Goal: Transaction & Acquisition: Book appointment/travel/reservation

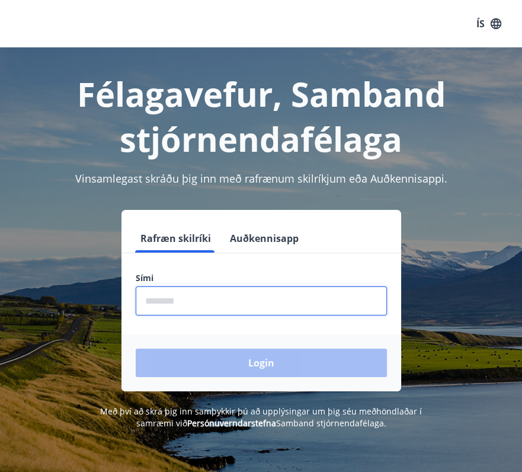
click at [164, 299] on input "phone" at bounding box center [261, 300] width 251 height 29
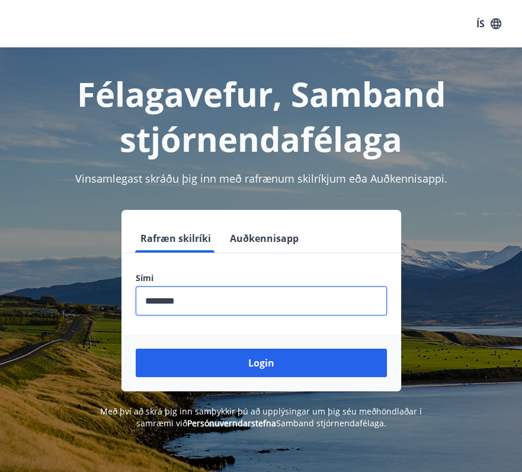
click at [184, 299] on input "phone" at bounding box center [261, 300] width 251 height 29
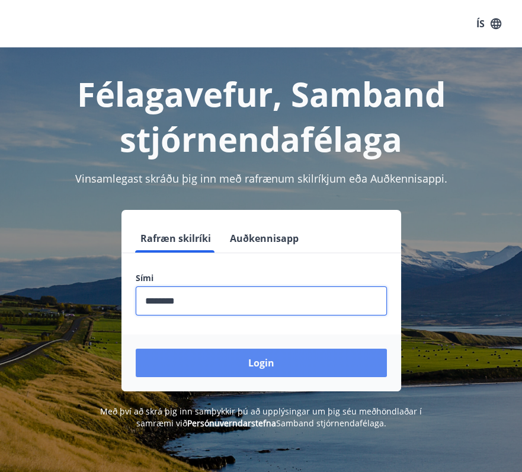
type input "********"
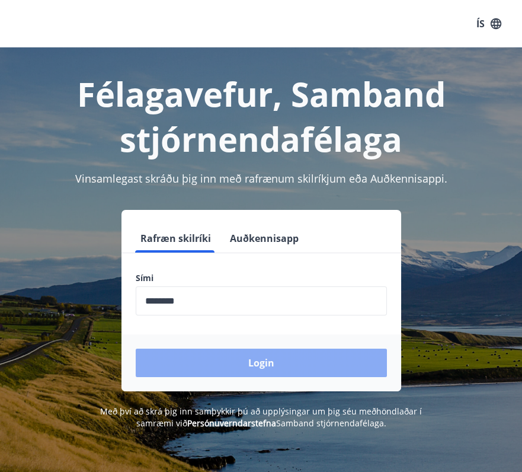
click at [257, 369] on button "Login" at bounding box center [261, 363] width 251 height 28
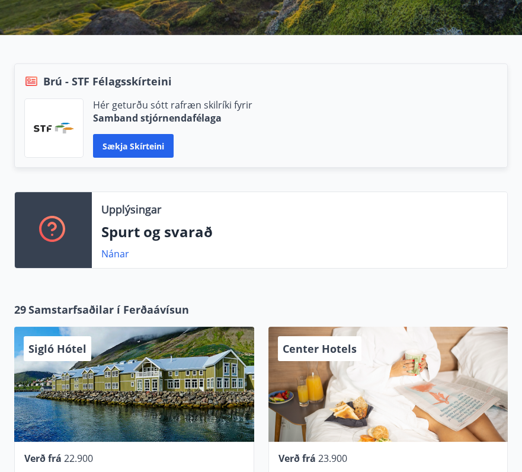
scroll to position [269, 0]
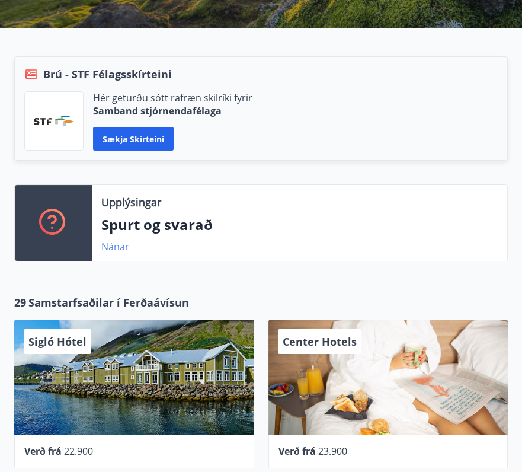
click at [110, 245] on link "Nánar" at bounding box center [115, 246] width 28 height 13
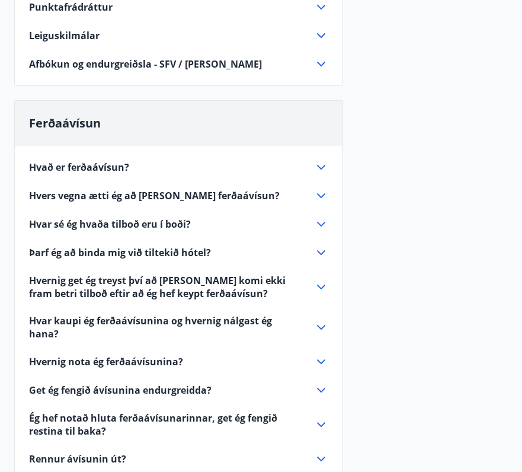
scroll to position [377, 0]
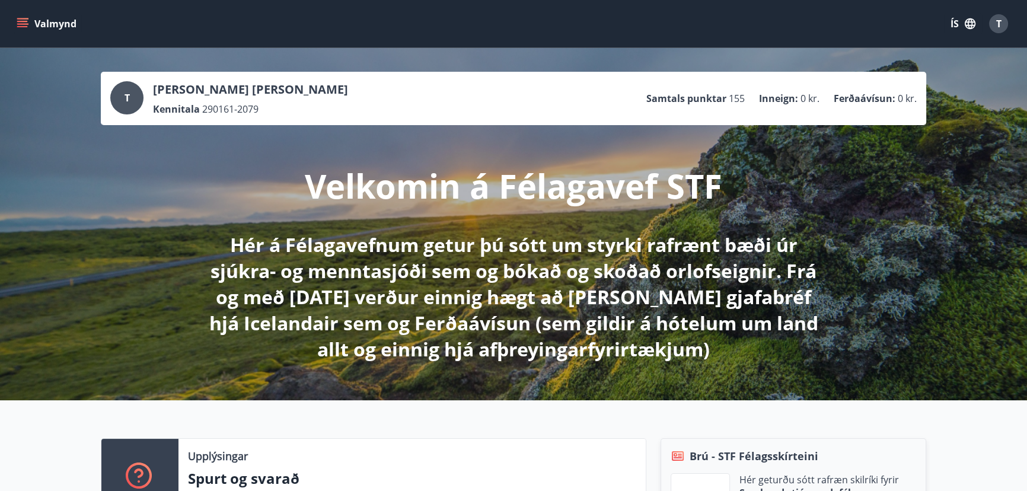
click at [530, 100] on p "Samtals punktar" at bounding box center [686, 98] width 80 height 13
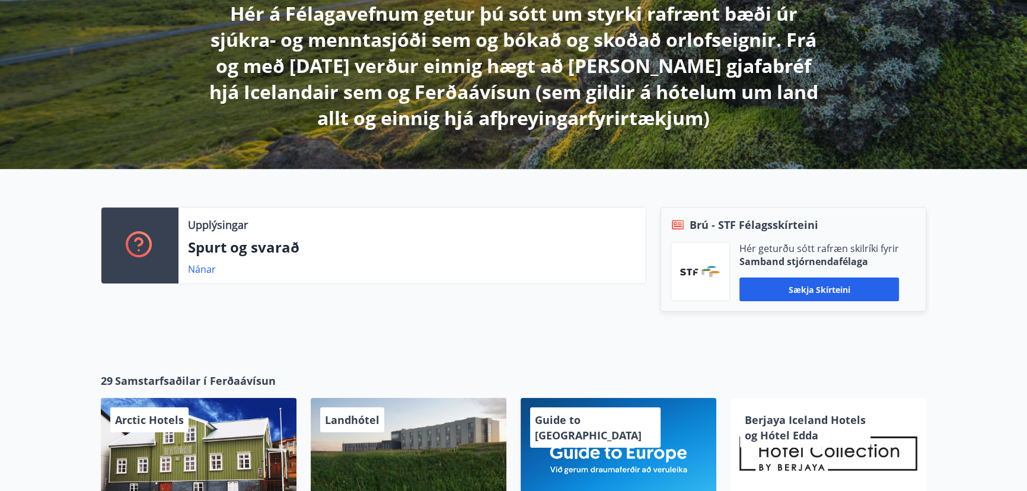
scroll to position [242, 0]
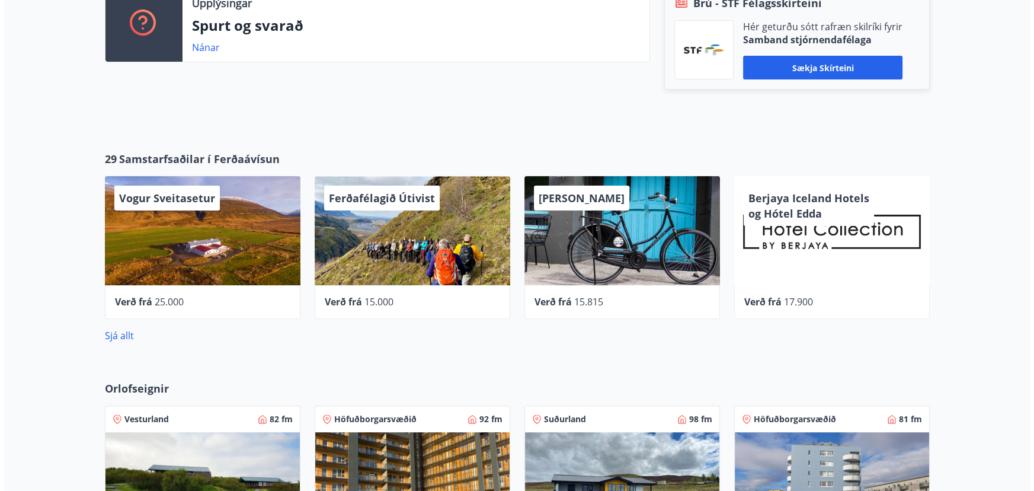
scroll to position [485, 0]
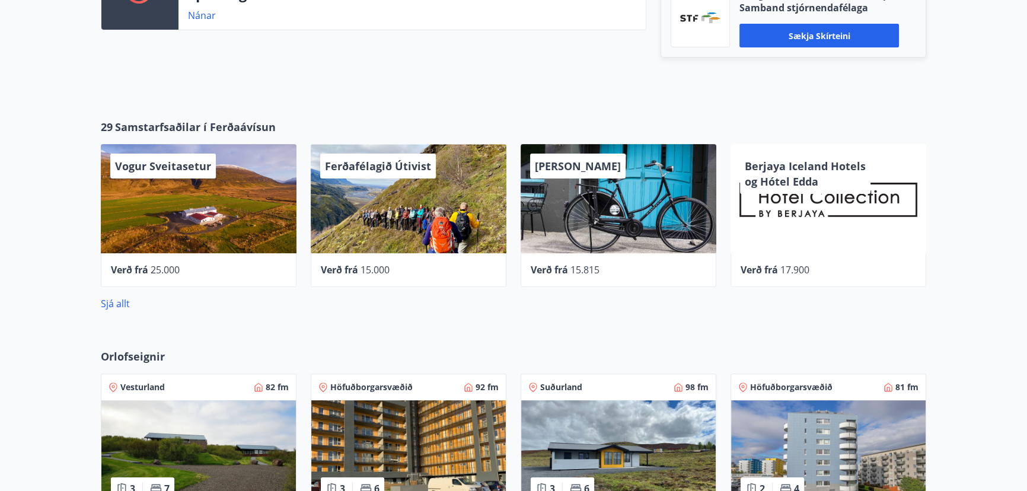
click at [372, 160] on span "Ferðafélagið Útivist" at bounding box center [378, 166] width 106 height 14
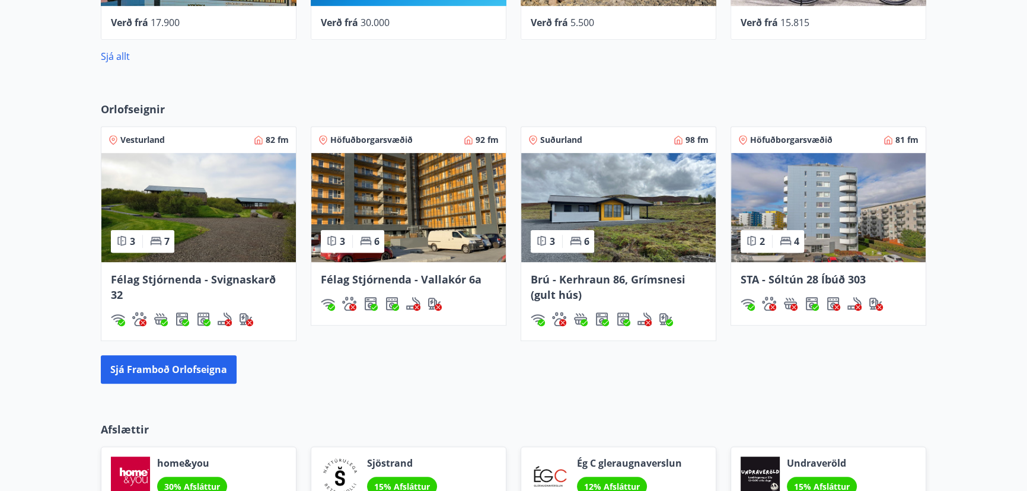
scroll to position [754, 0]
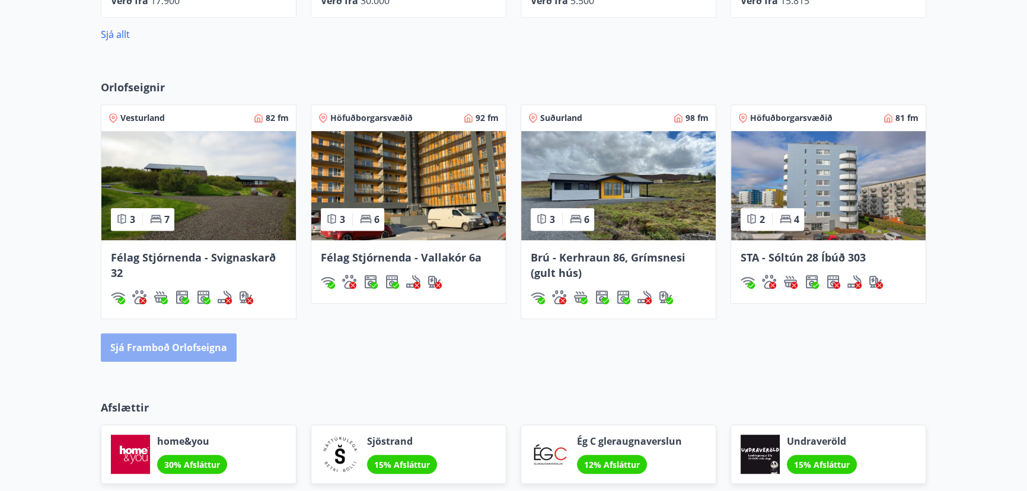
click at [175, 349] on button "Sjá framboð orlofseigna" at bounding box center [169, 347] width 136 height 28
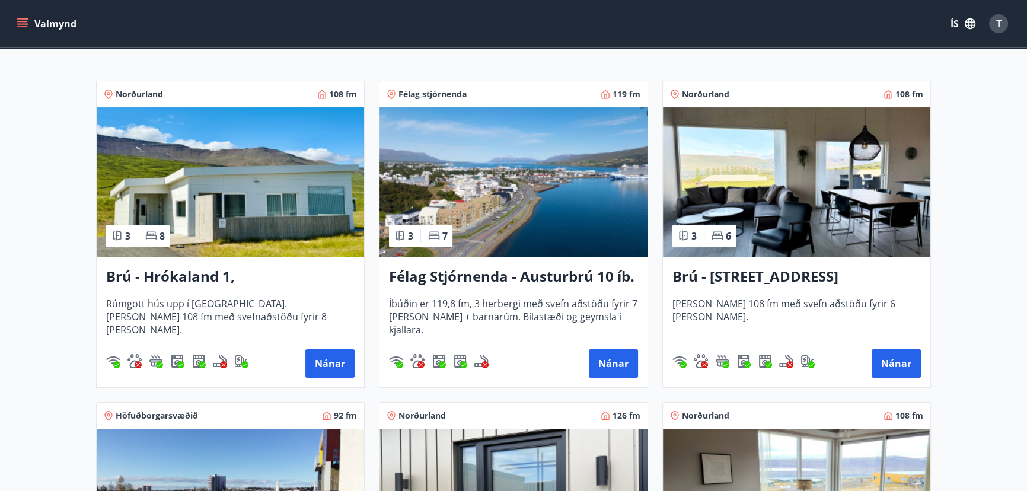
scroll to position [215, 0]
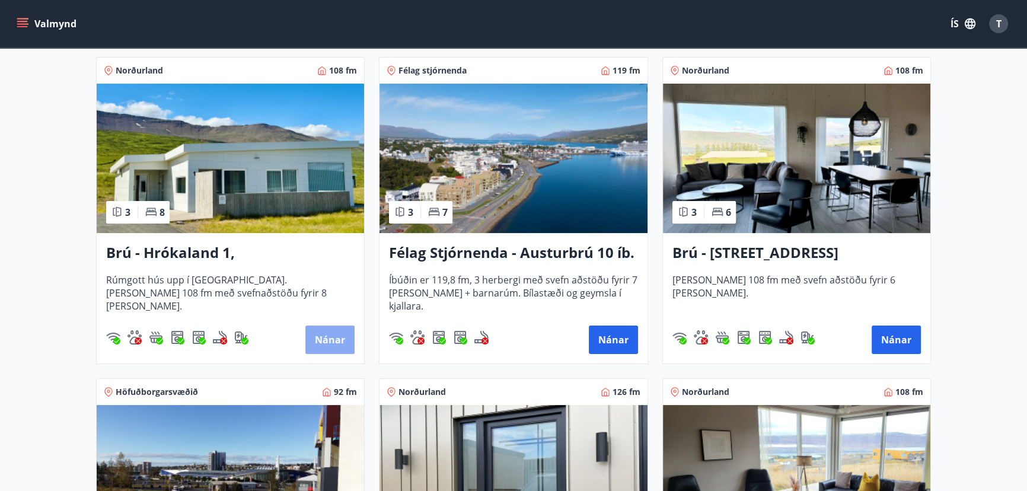
click at [338, 341] on button "Nánar" at bounding box center [329, 339] width 49 height 28
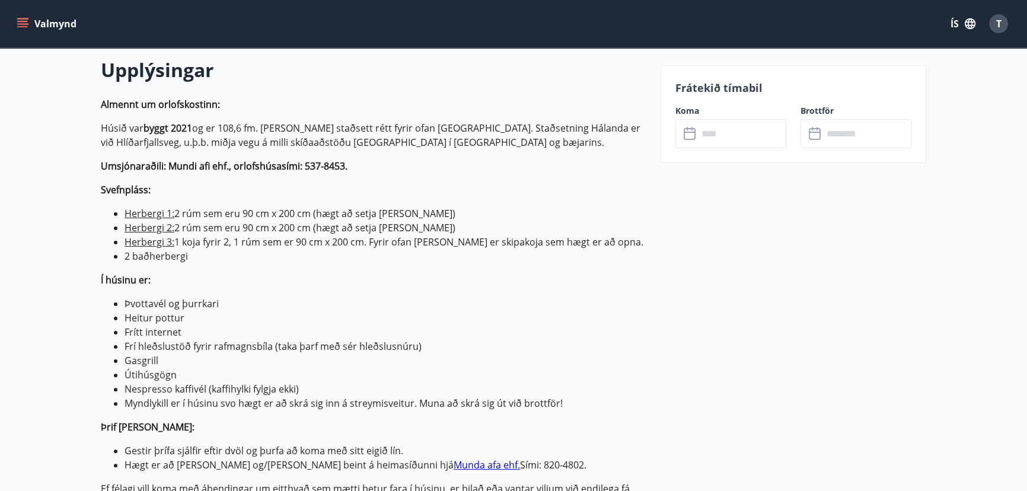
scroll to position [323, 0]
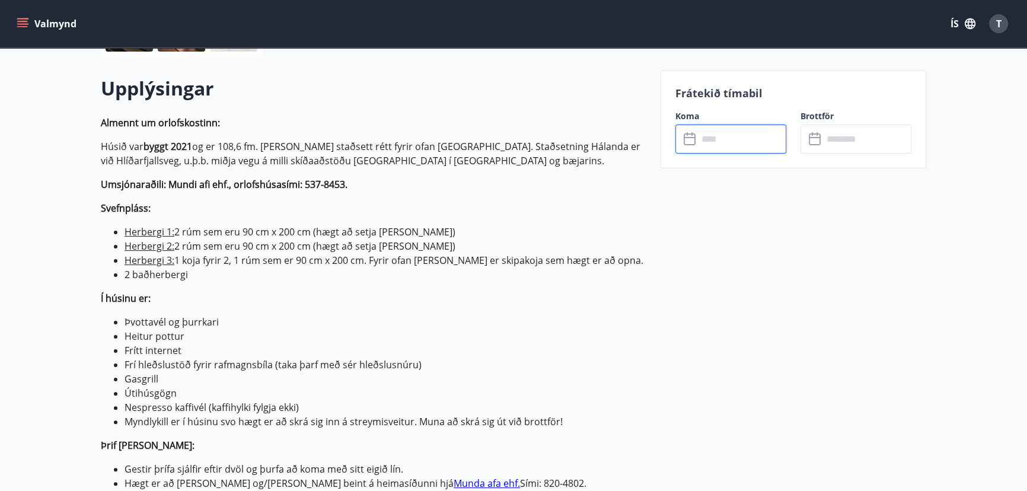
click at [720, 143] on input "text" at bounding box center [742, 138] width 88 height 29
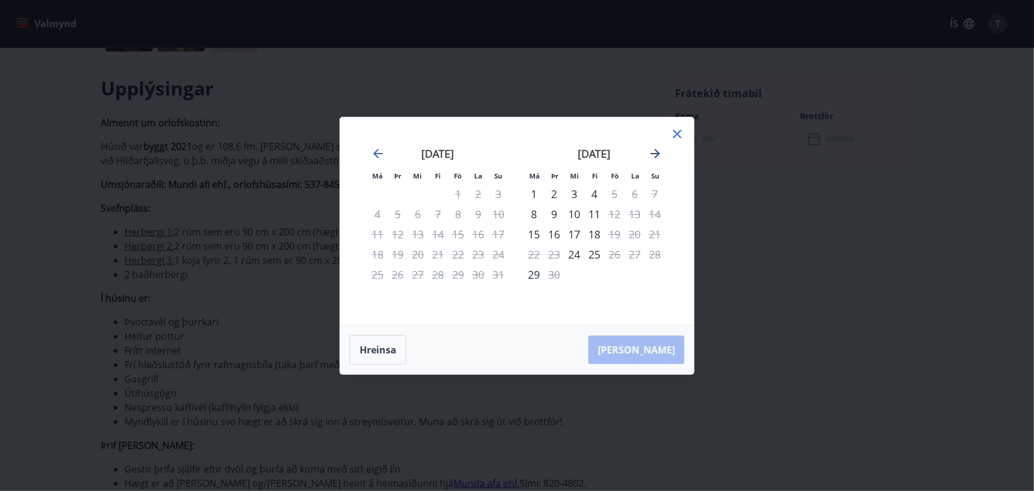
click at [657, 151] on icon "Move forward to switch to the next month." at bounding box center [655, 153] width 9 height 9
click at [658, 154] on icon "Move forward to switch to the next month." at bounding box center [655, 153] width 9 height 9
click at [548, 192] on div "2" at bounding box center [554, 194] width 20 height 20
click at [615, 196] on div "5" at bounding box center [615, 194] width 20 height 20
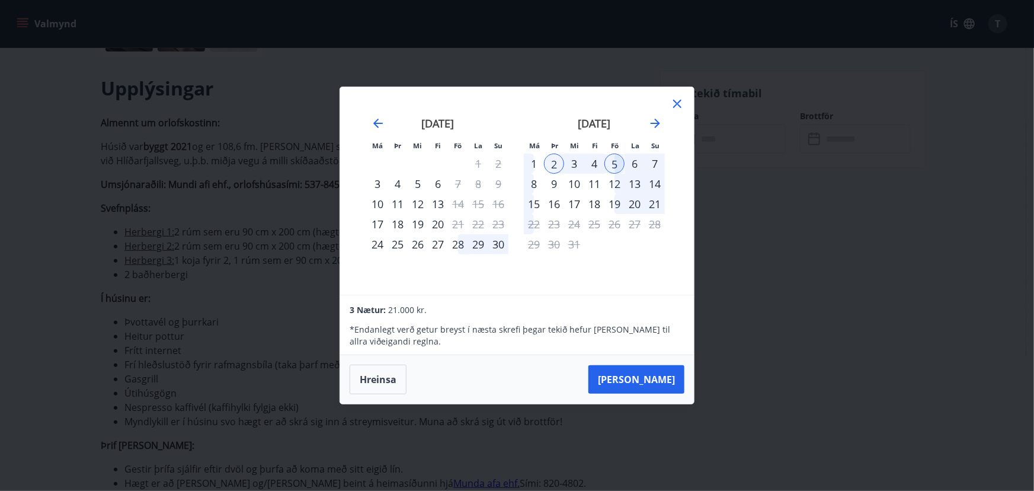
click at [682, 105] on icon at bounding box center [677, 104] width 14 height 14
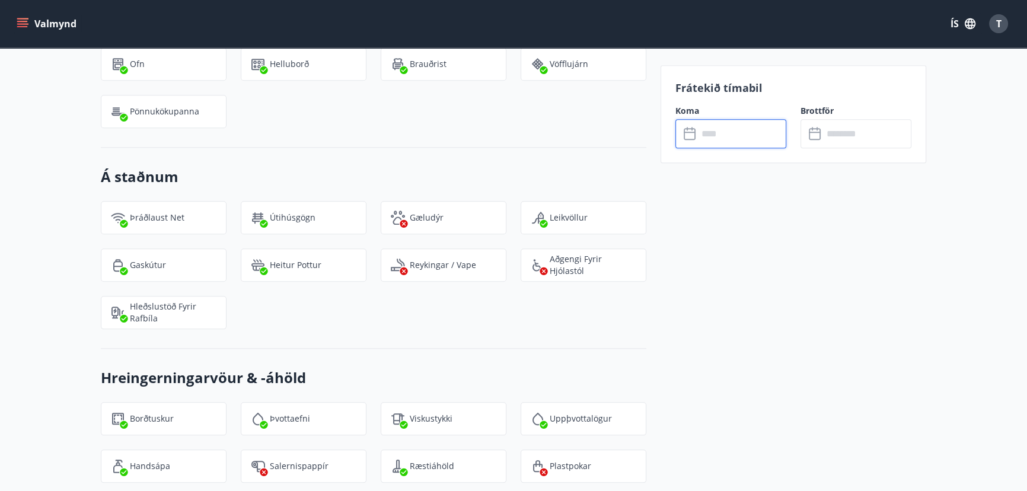
scroll to position [1616, 0]
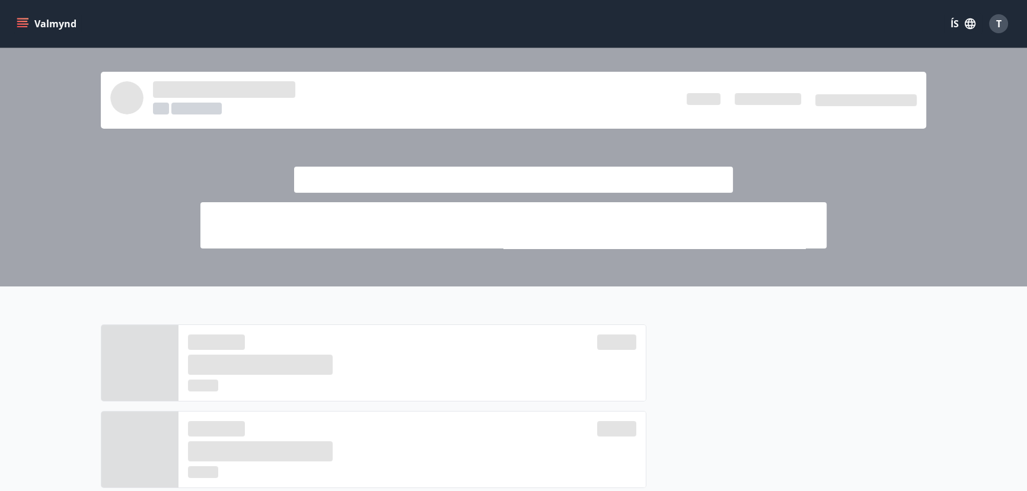
scroll to position [754, 0]
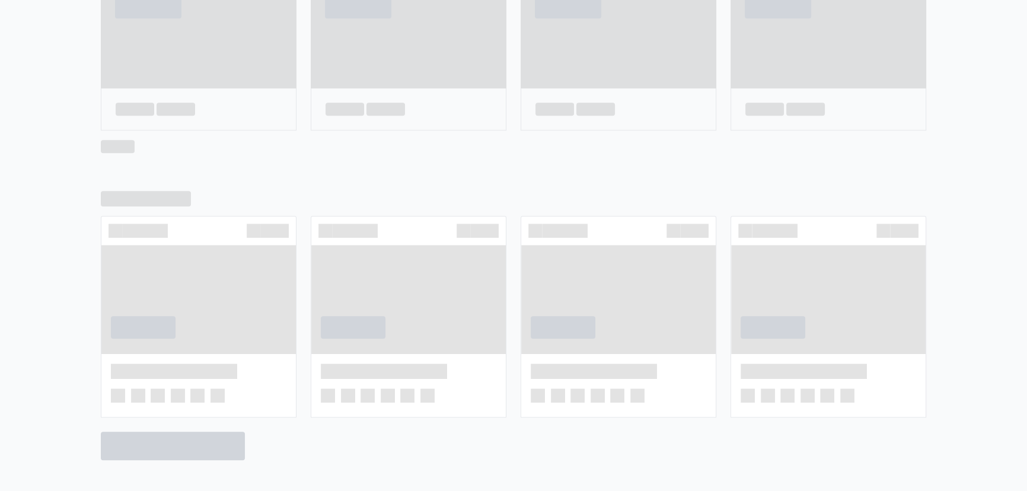
click at [53, 190] on div at bounding box center [513, 325] width 1027 height 307
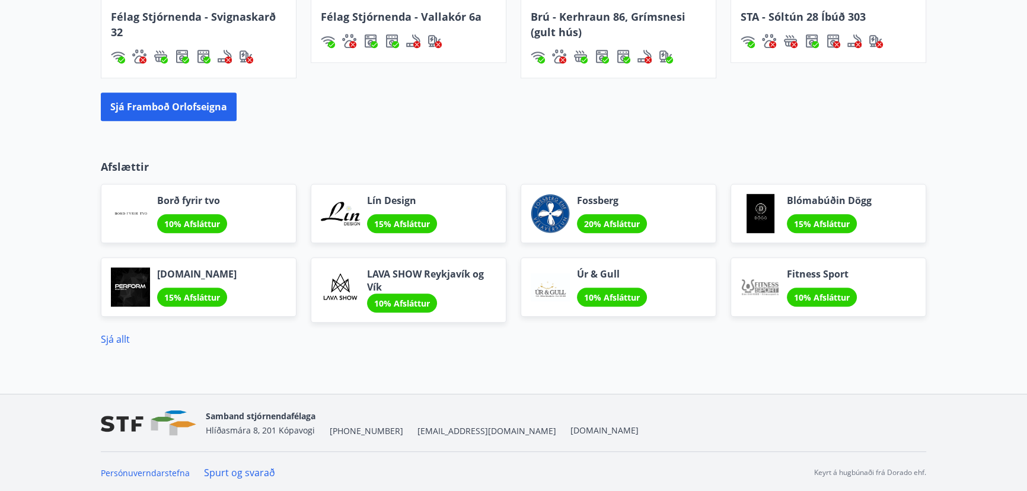
scroll to position [996, 0]
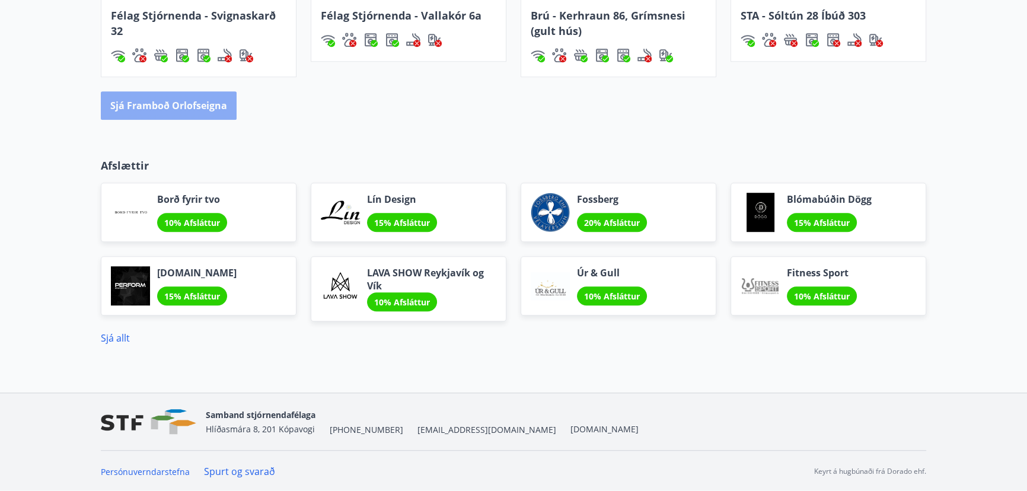
click at [190, 107] on button "Sjá framboð orlofseigna" at bounding box center [169, 105] width 136 height 28
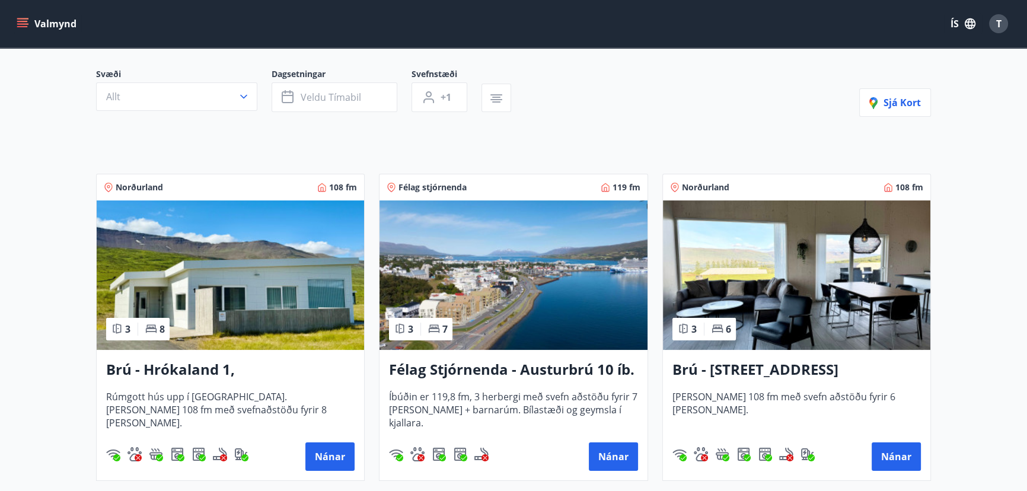
scroll to position [107, 0]
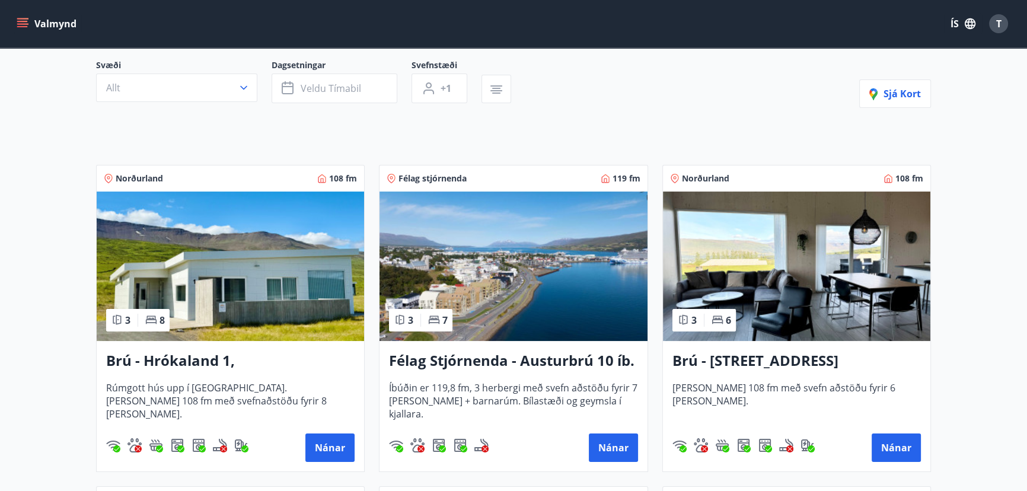
click at [741, 245] on img at bounding box center [796, 265] width 267 height 149
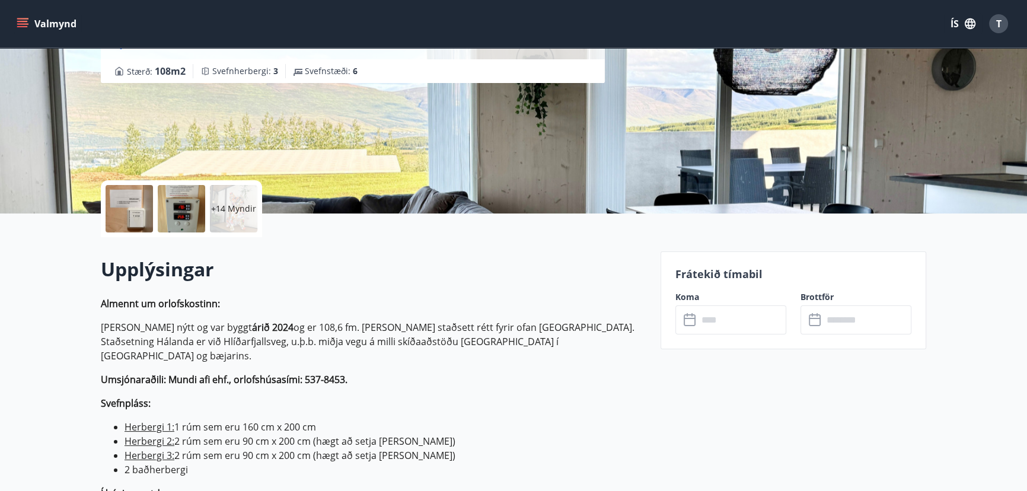
scroll to position [161, 0]
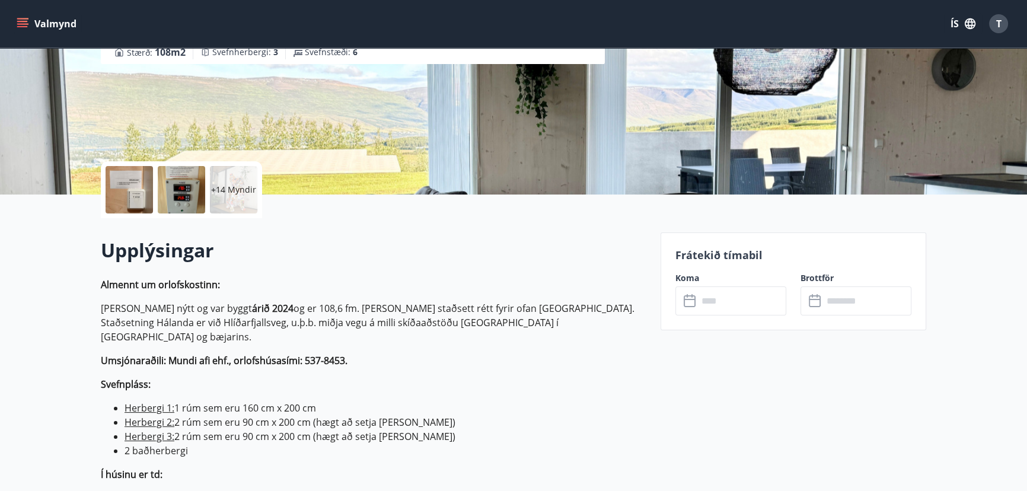
click at [711, 302] on input "text" at bounding box center [742, 300] width 88 height 29
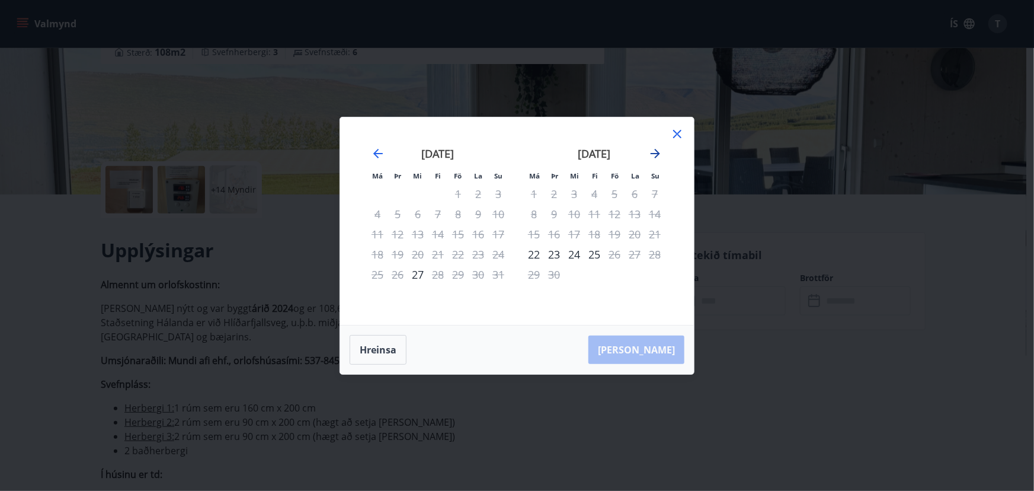
click at [656, 154] on icon "Move forward to switch to the next month." at bounding box center [655, 153] width 9 height 9
click at [656, 153] on icon "Move forward to switch to the next month." at bounding box center [655, 153] width 9 height 9
click at [617, 212] on div "12" at bounding box center [615, 214] width 20 height 20
click at [537, 231] on div "15" at bounding box center [534, 234] width 20 height 20
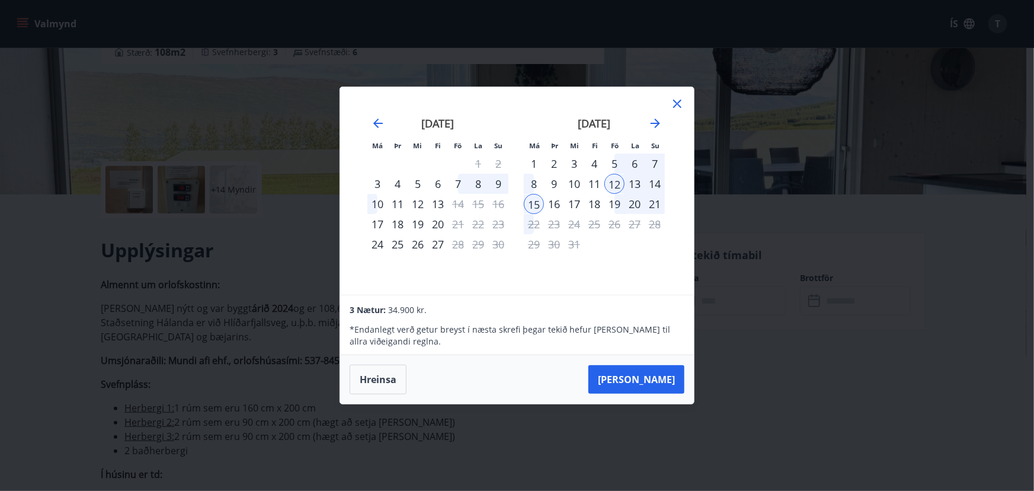
click at [621, 200] on div "19" at bounding box center [615, 204] width 20 height 20
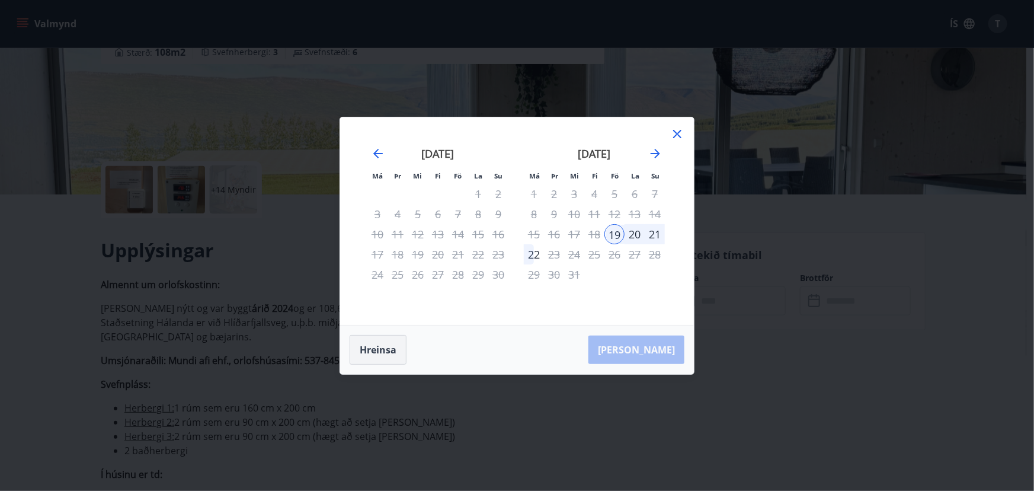
click at [377, 350] on button "Hreinsa" at bounding box center [378, 350] width 57 height 30
click at [379, 155] on icon "Move backward to switch to the previous month." at bounding box center [378, 153] width 14 height 14
click at [661, 155] on icon "Move forward to switch to the next month." at bounding box center [655, 153] width 14 height 14
click at [659, 152] on icon "Move forward to switch to the next month." at bounding box center [655, 153] width 14 height 14
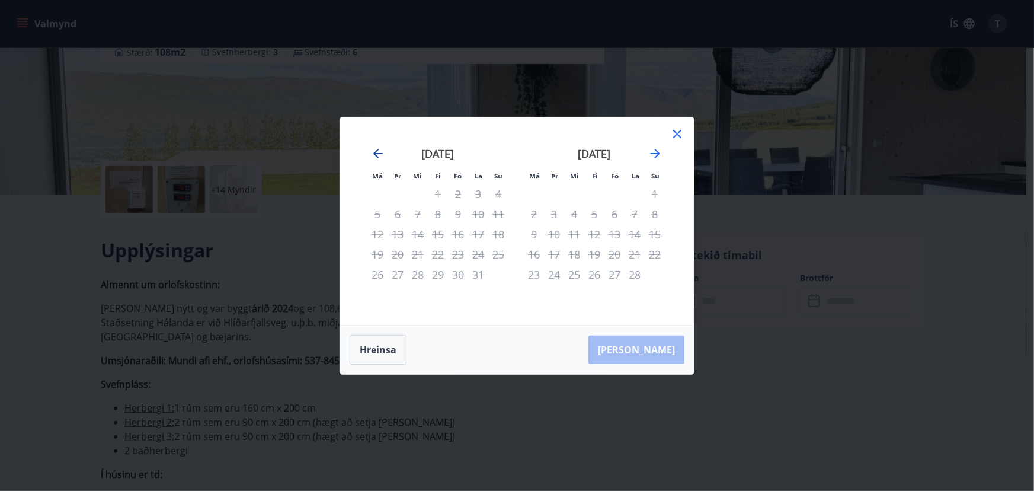
click at [377, 151] on icon "Move backward to switch to the previous month." at bounding box center [377, 153] width 9 height 9
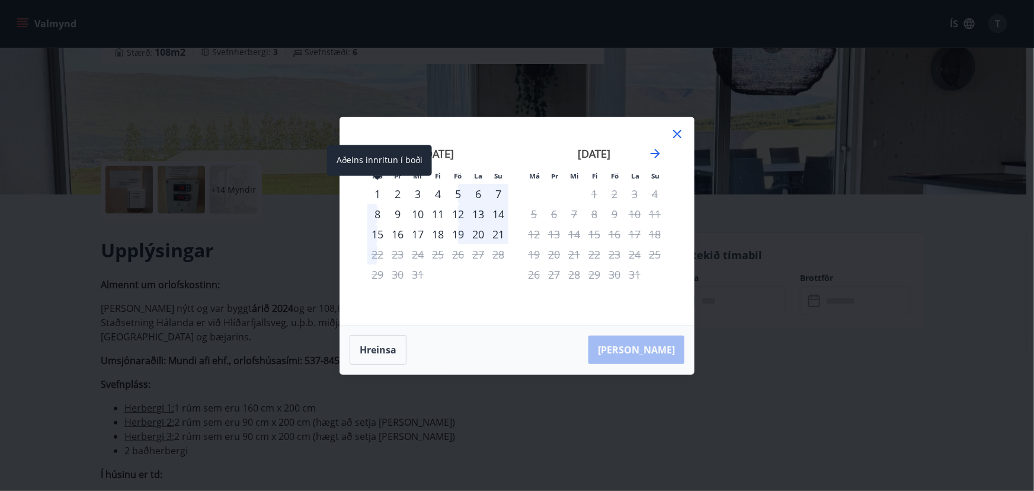
click at [376, 193] on div "1" at bounding box center [377, 194] width 20 height 20
click at [456, 192] on div "5" at bounding box center [458, 194] width 20 height 20
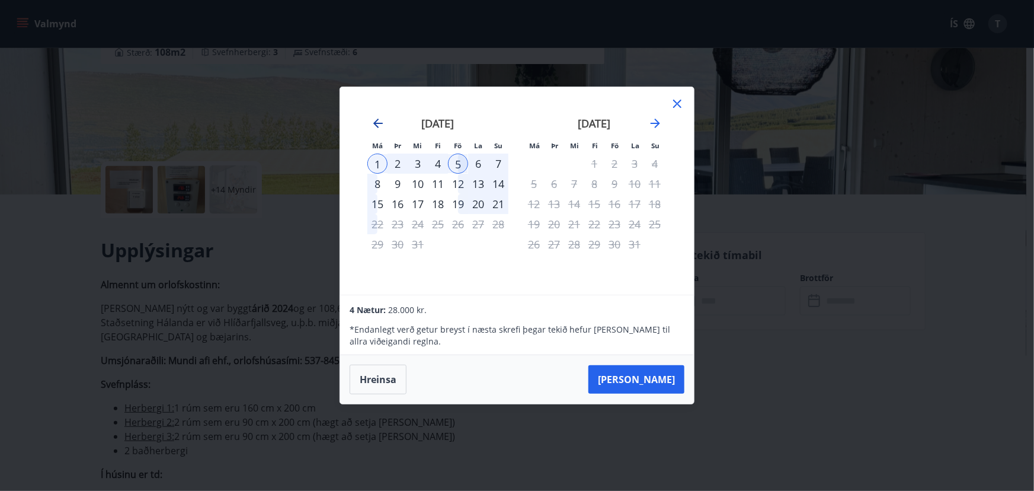
click at [381, 123] on icon "Move backward to switch to the previous month." at bounding box center [377, 123] width 9 height 9
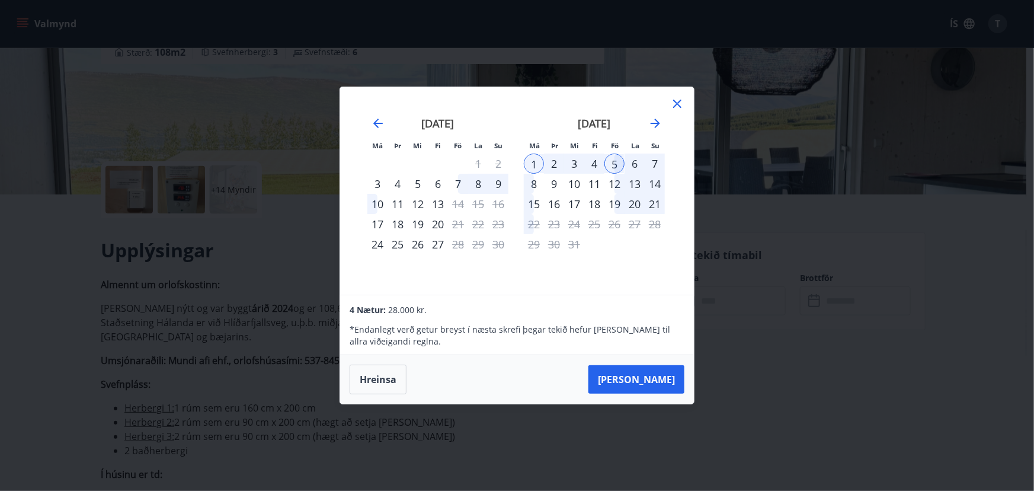
click at [536, 182] on div "8" at bounding box center [534, 184] width 20 height 20
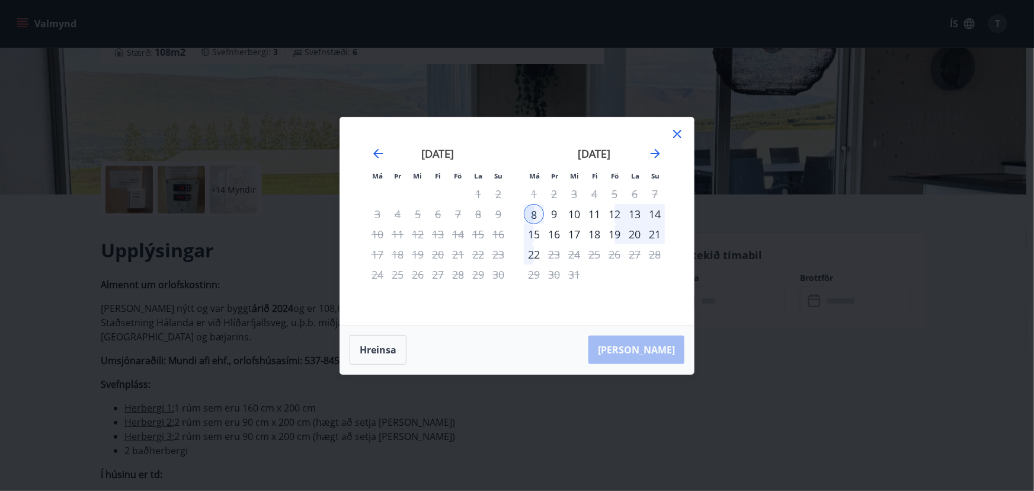
click at [616, 213] on div "12" at bounding box center [615, 214] width 20 height 20
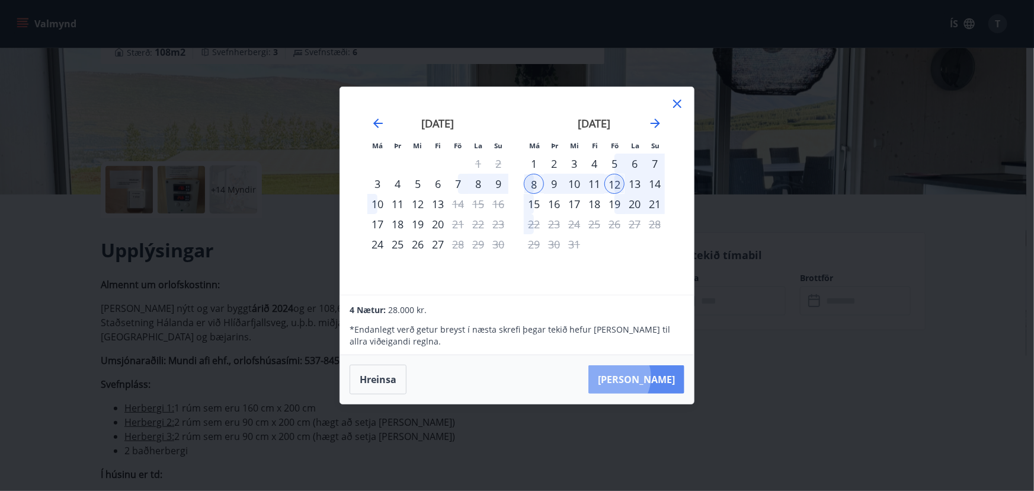
click at [647, 377] on button "Taka Frá" at bounding box center [637, 379] width 96 height 28
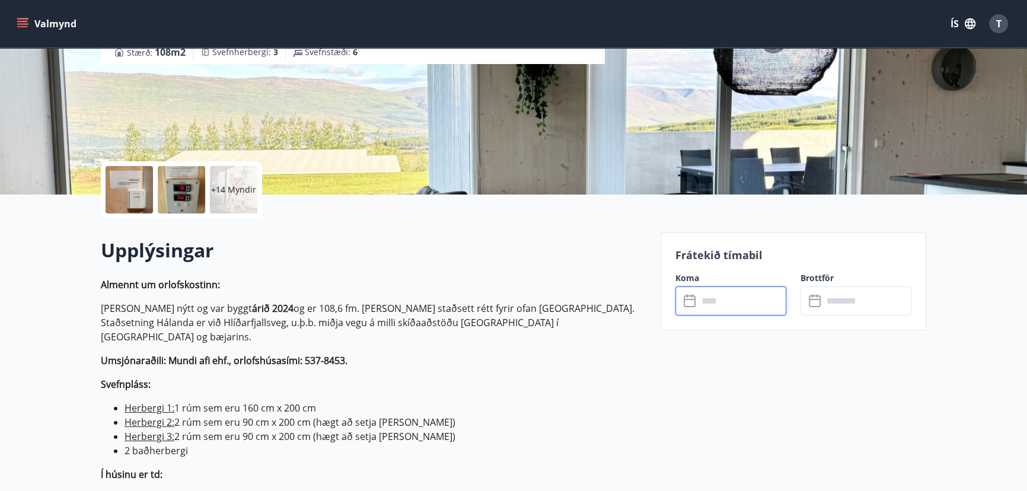
type input "******"
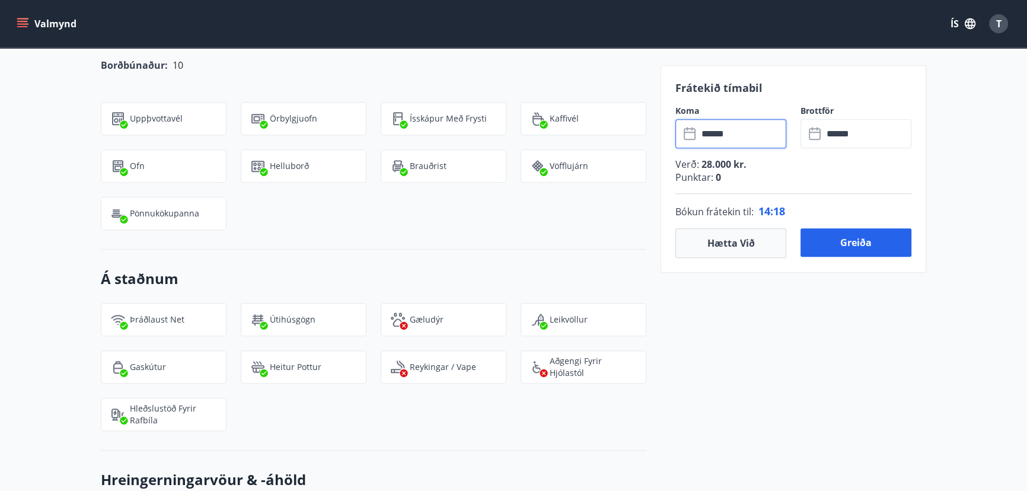
scroll to position [1454, 0]
